Goal: Task Accomplishment & Management: Manage account settings

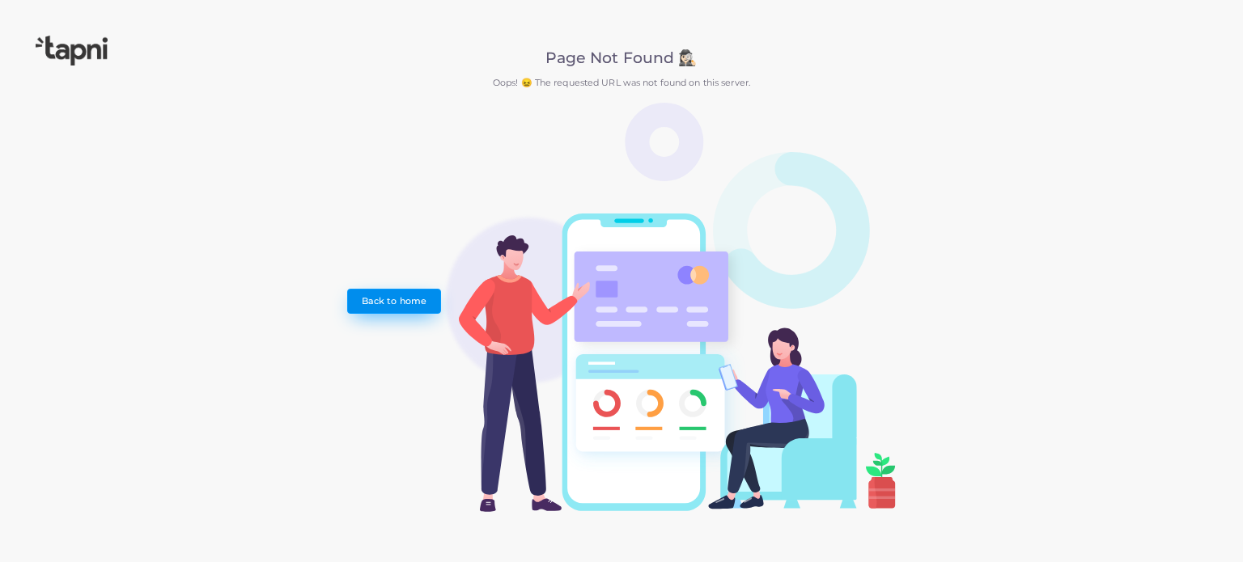
click at [384, 298] on link "Back to home" at bounding box center [393, 301] width 93 height 24
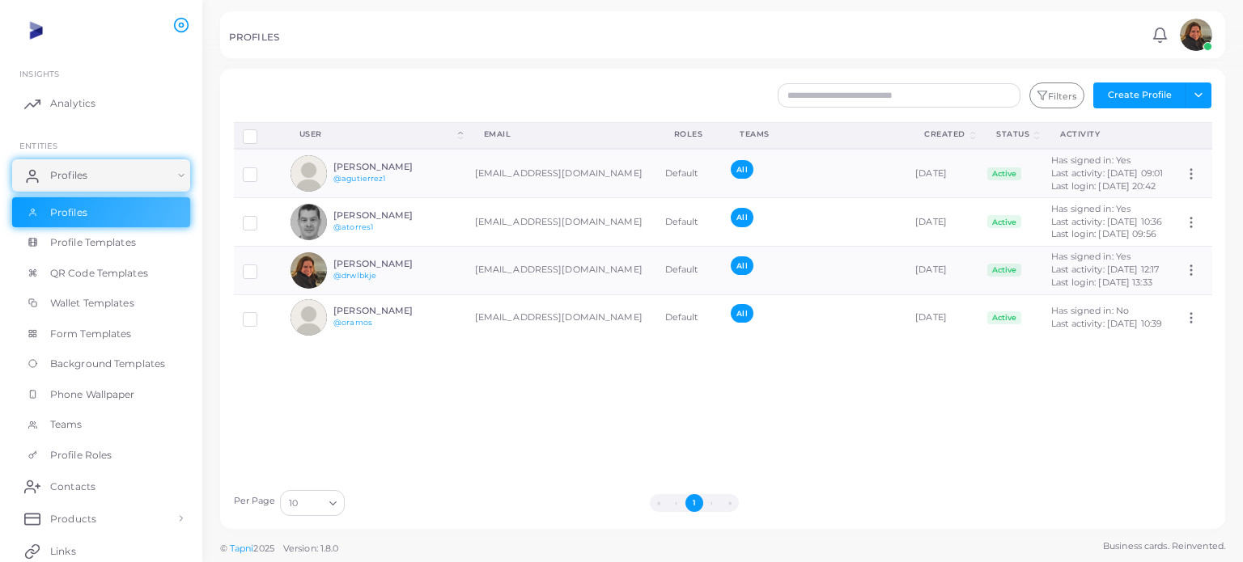
click at [1197, 45] on img at bounding box center [1196, 35] width 32 height 32
click at [1129, 126] on link "Logout" at bounding box center [1149, 134] width 132 height 25
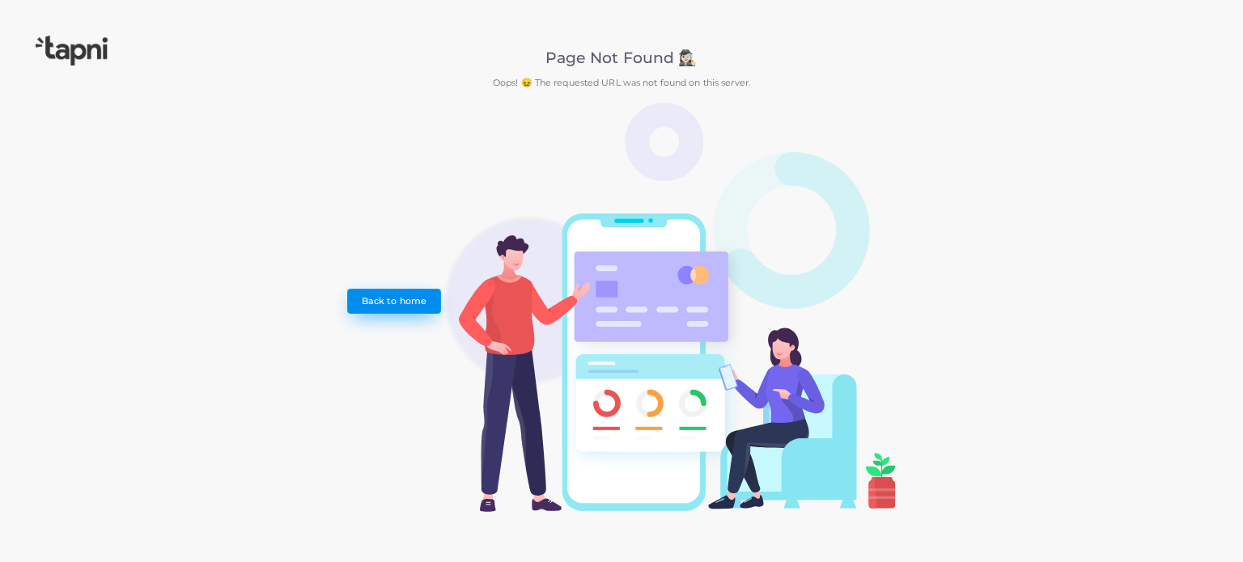
click at [396, 300] on link "Back to home" at bounding box center [393, 301] width 93 height 24
click at [405, 303] on link "Back to home" at bounding box center [393, 301] width 93 height 24
click at [381, 303] on link "Back to home" at bounding box center [393, 301] width 93 height 24
click at [379, 300] on link "Back to home" at bounding box center [393, 301] width 93 height 24
click at [387, 303] on link "Back to home" at bounding box center [393, 301] width 93 height 24
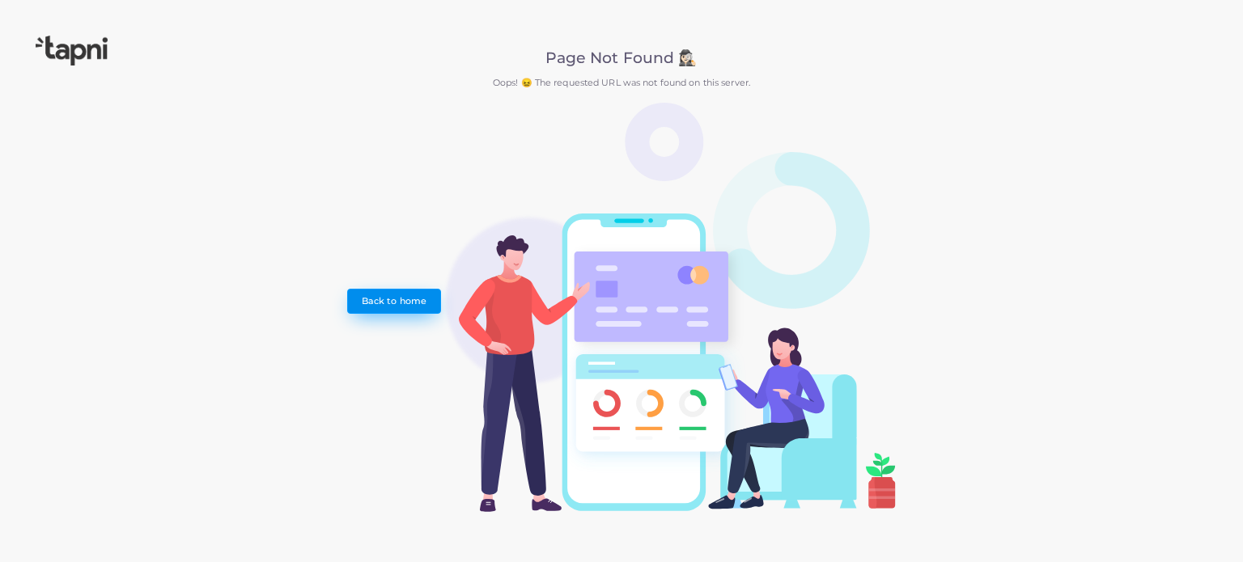
click at [382, 302] on link "Back to home" at bounding box center [393, 301] width 93 height 24
click at [379, 303] on link "Back to home" at bounding box center [393, 301] width 93 height 24
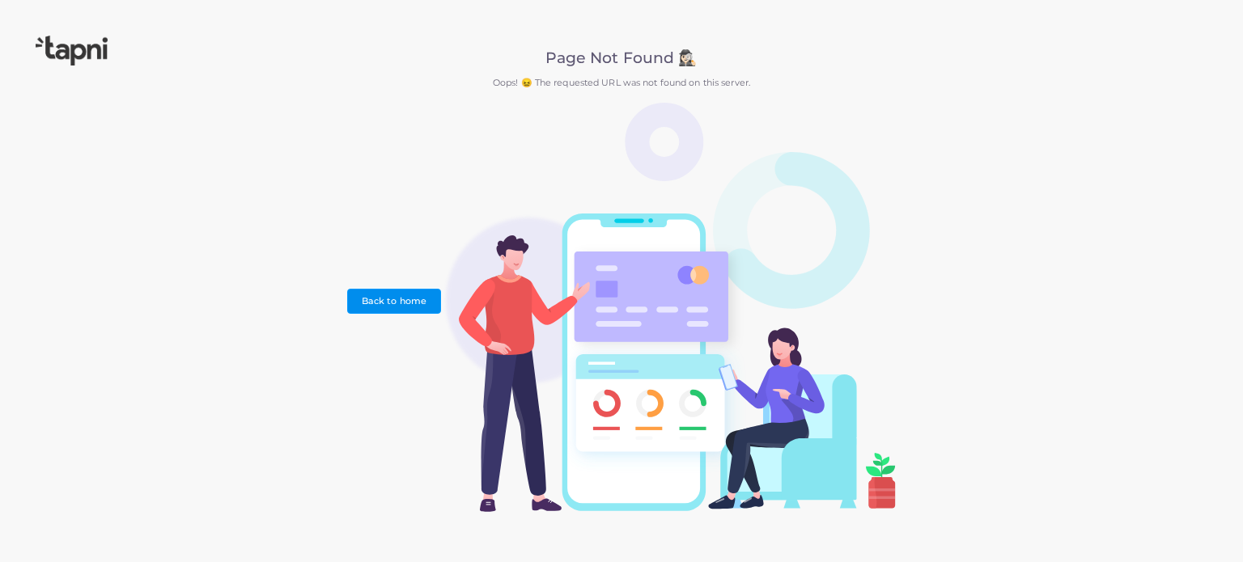
click at [379, 303] on link "Back to home" at bounding box center [393, 301] width 93 height 24
click at [383, 294] on link "Back to home" at bounding box center [393, 301] width 93 height 24
click at [389, 307] on link "Back to home" at bounding box center [393, 301] width 93 height 24
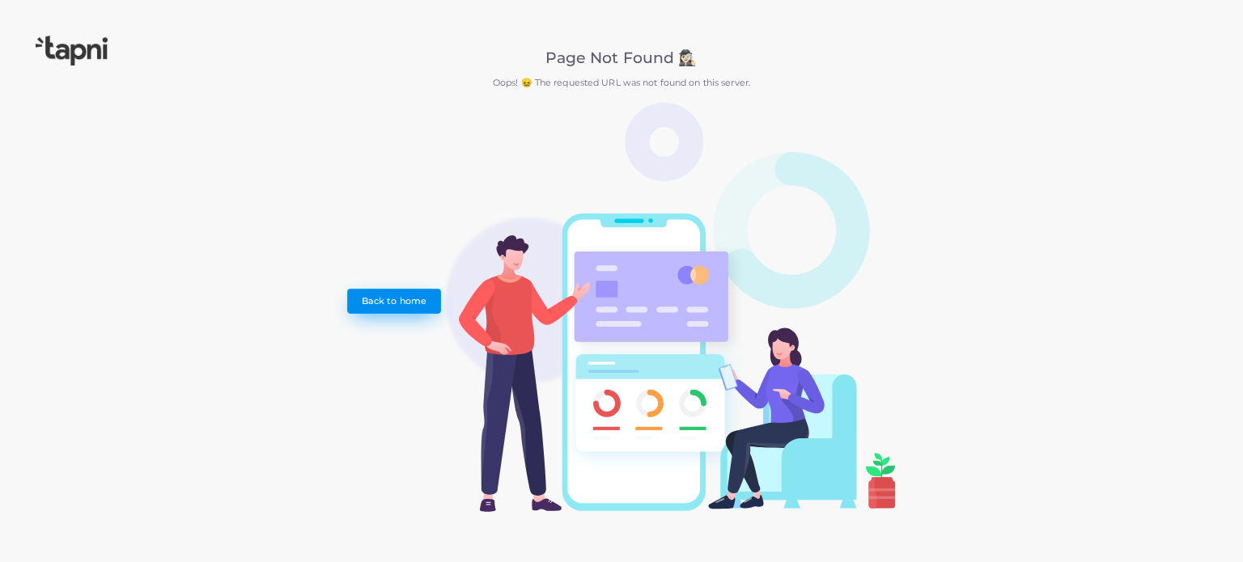
click at [385, 290] on link "Back to home" at bounding box center [393, 301] width 93 height 24
click at [392, 301] on link "Back to home" at bounding box center [393, 301] width 93 height 24
